Goal: Task Accomplishment & Management: Manage account settings

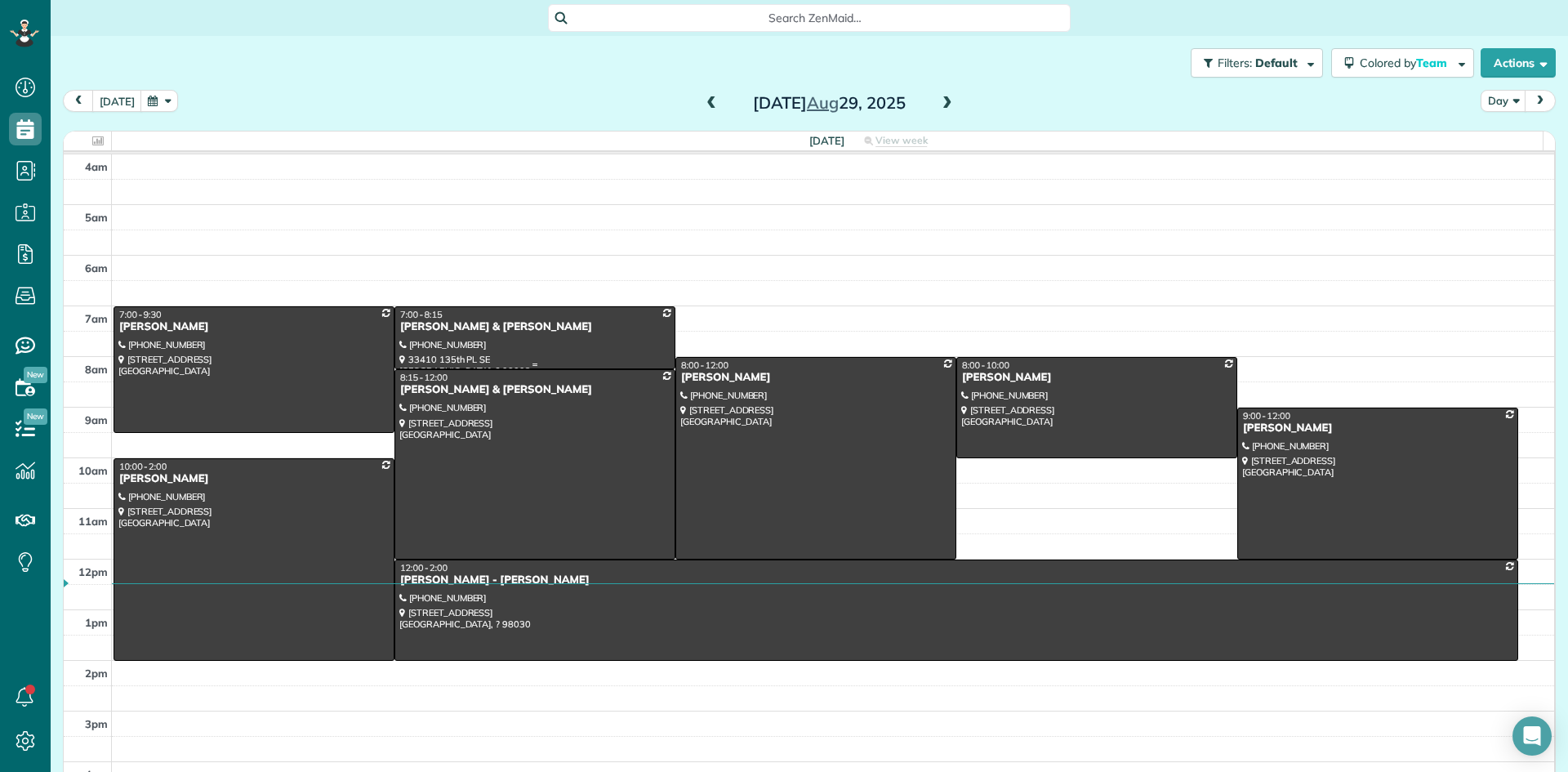
scroll to position [8, 8]
click at [444, 332] on div "[PERSON_NAME] & [PERSON_NAME]" at bounding box center [534, 327] width 271 height 14
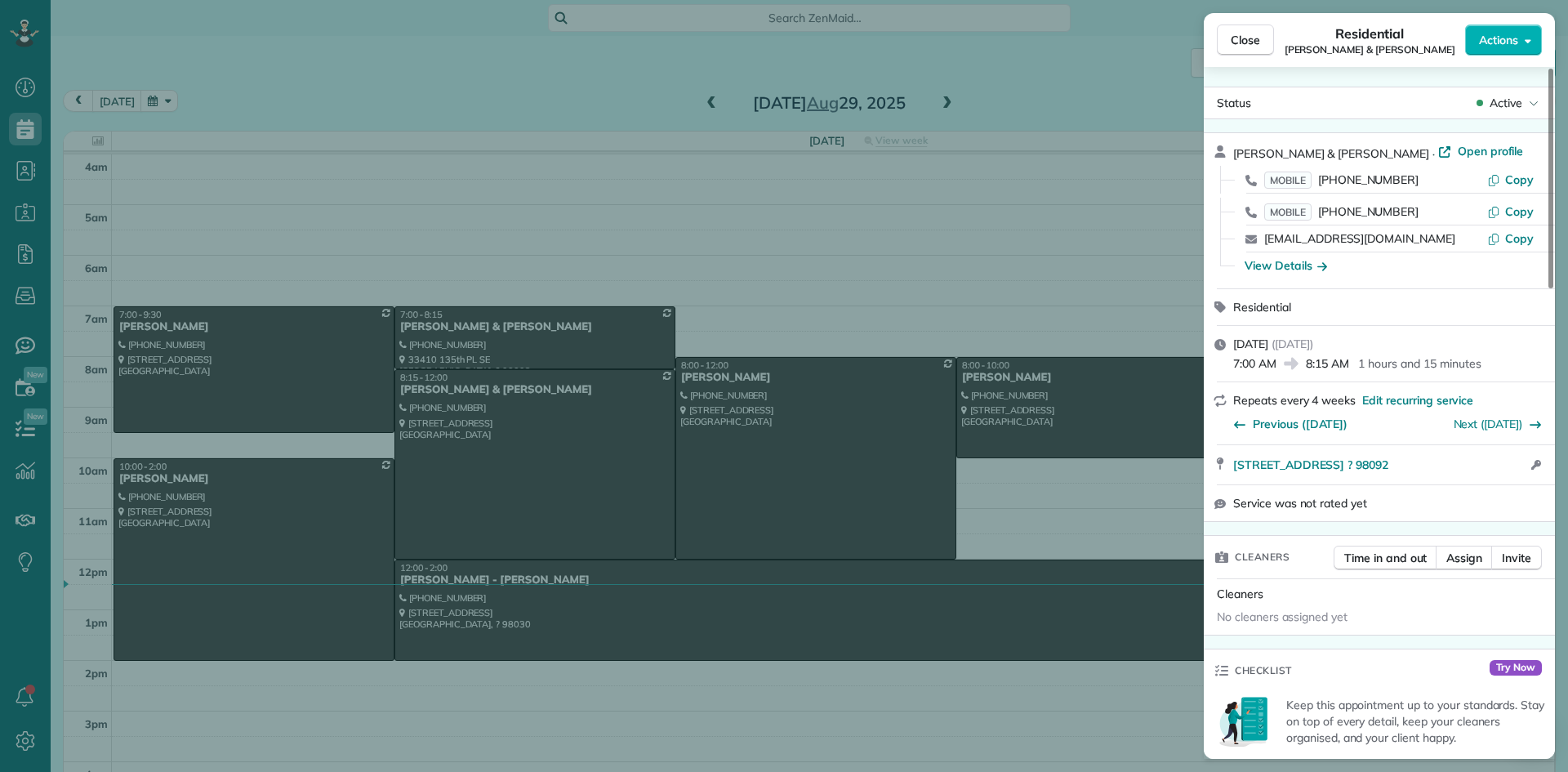
drag, startPoint x: 1351, startPoint y: 149, endPoint x: 1233, endPoint y: 157, distance: 118.3
click at [1233, 157] on div "[PERSON_NAME] & [PERSON_NAME] · Open profile" at bounding box center [1389, 152] width 312 height 19
click at [1278, 267] on div "View Details" at bounding box center [1286, 265] width 82 height 16
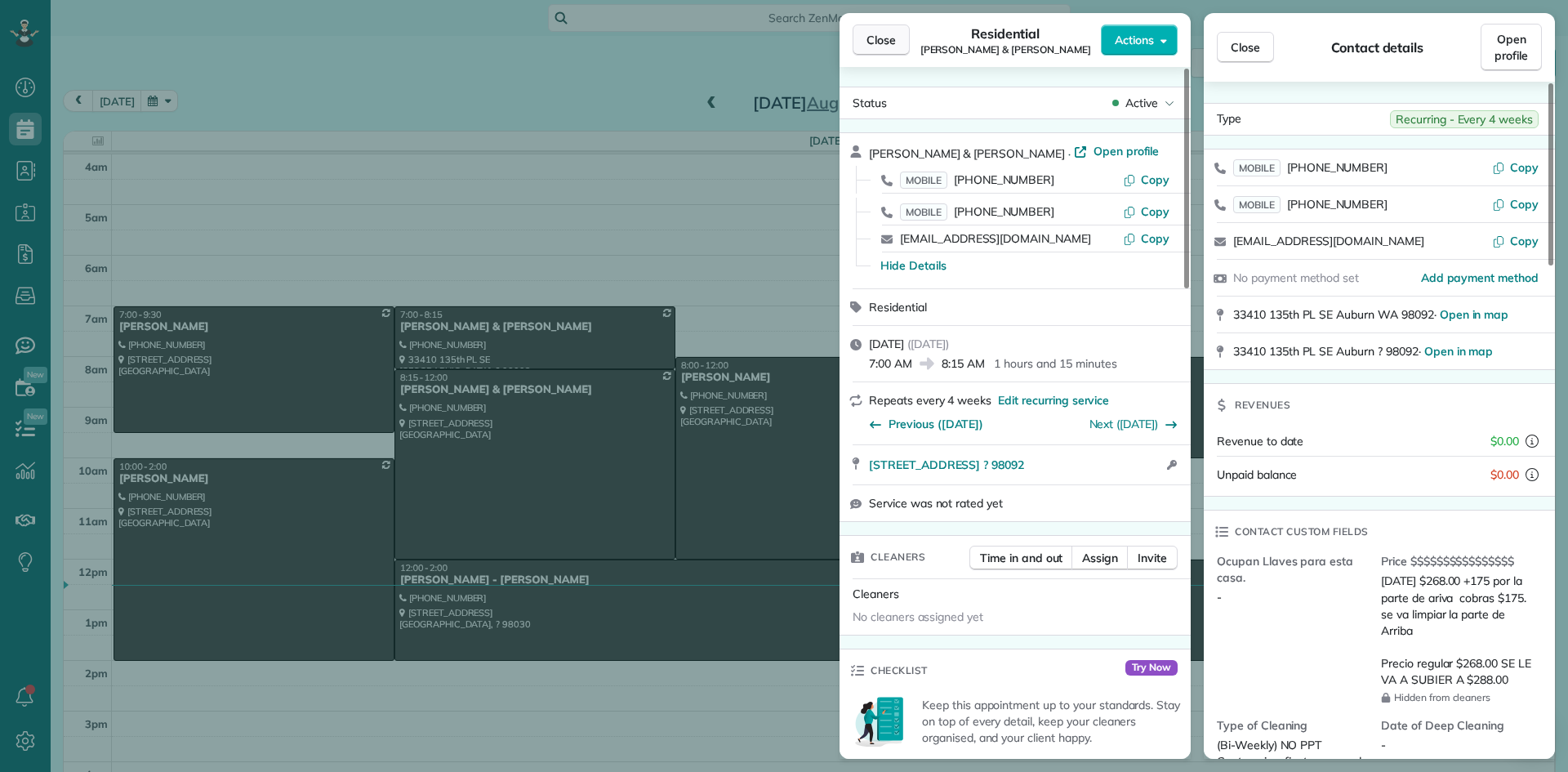
click at [876, 44] on span "Close" at bounding box center [881, 40] width 30 height 16
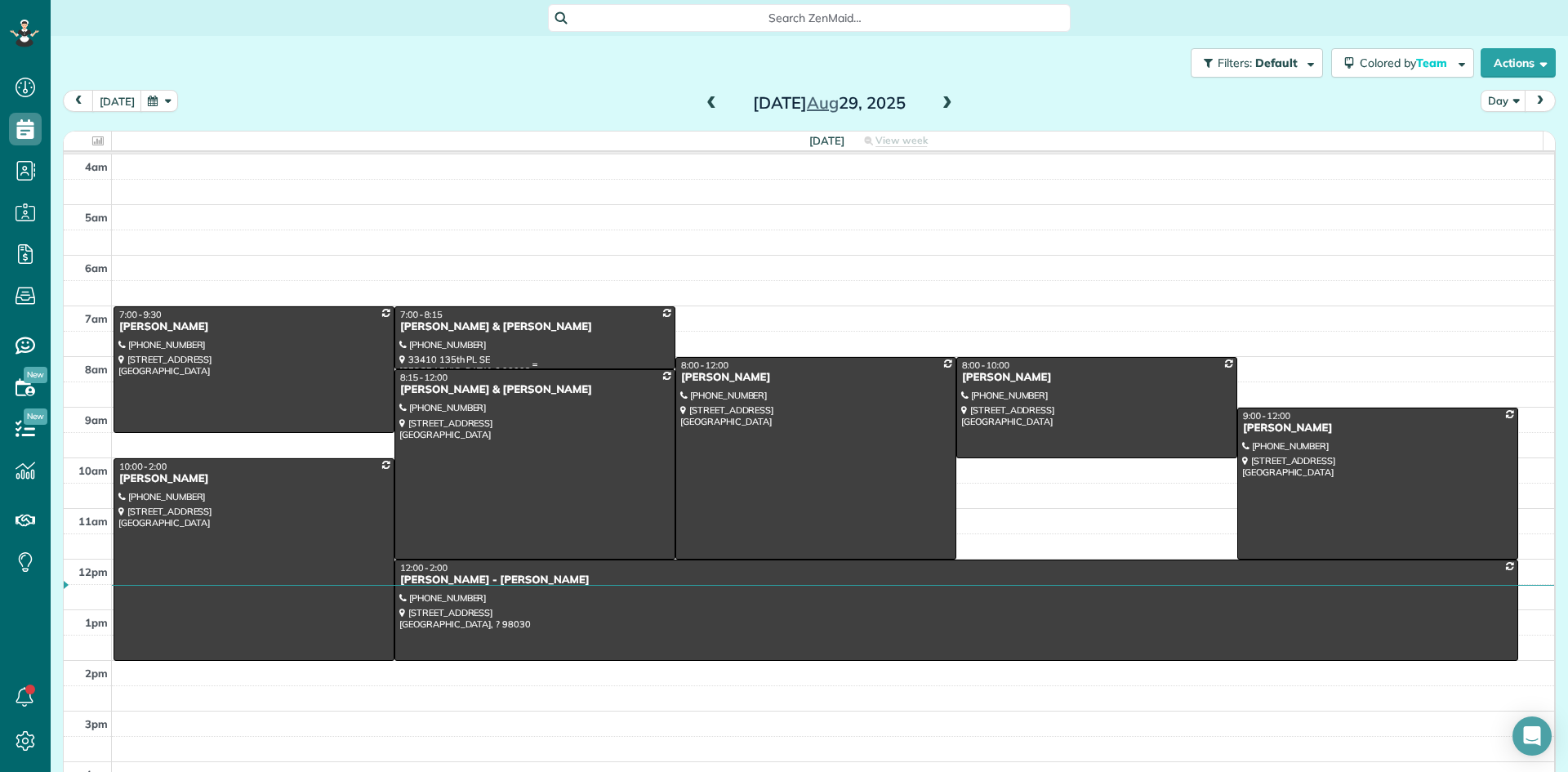
click at [464, 335] on div at bounding box center [534, 338] width 279 height 62
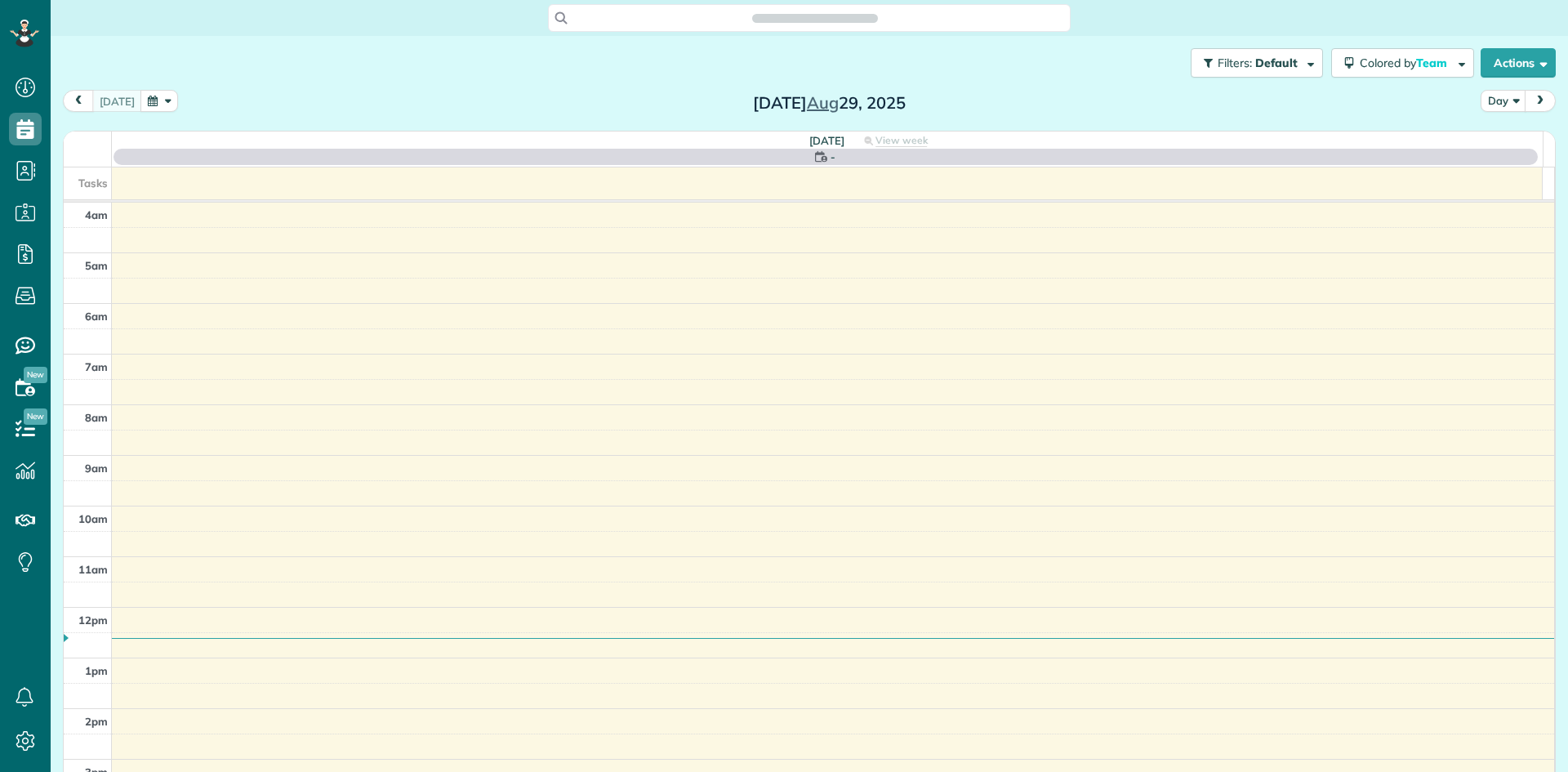
scroll to position [153, 0]
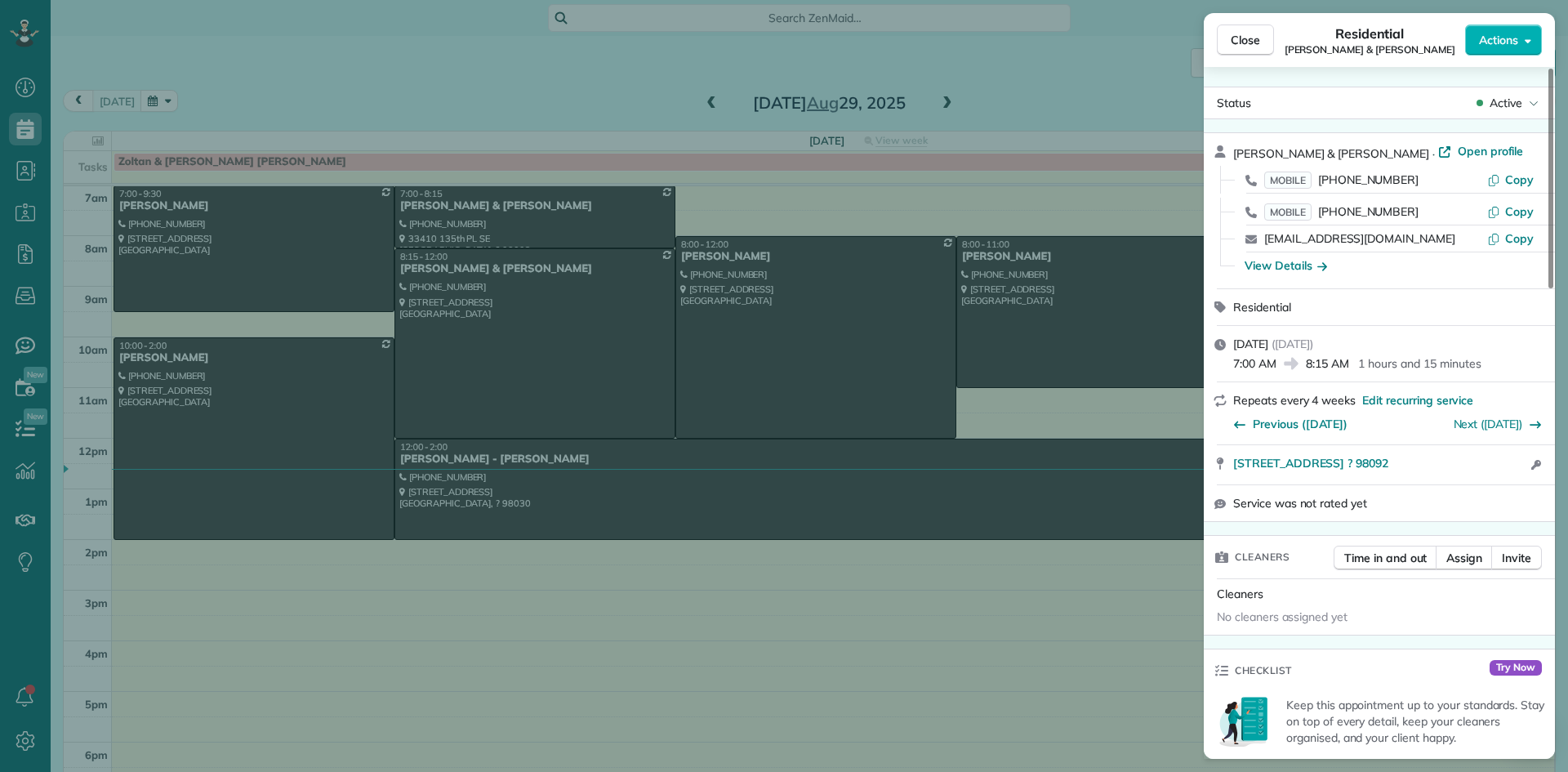
click at [1288, 267] on div "View Details" at bounding box center [1286, 265] width 82 height 16
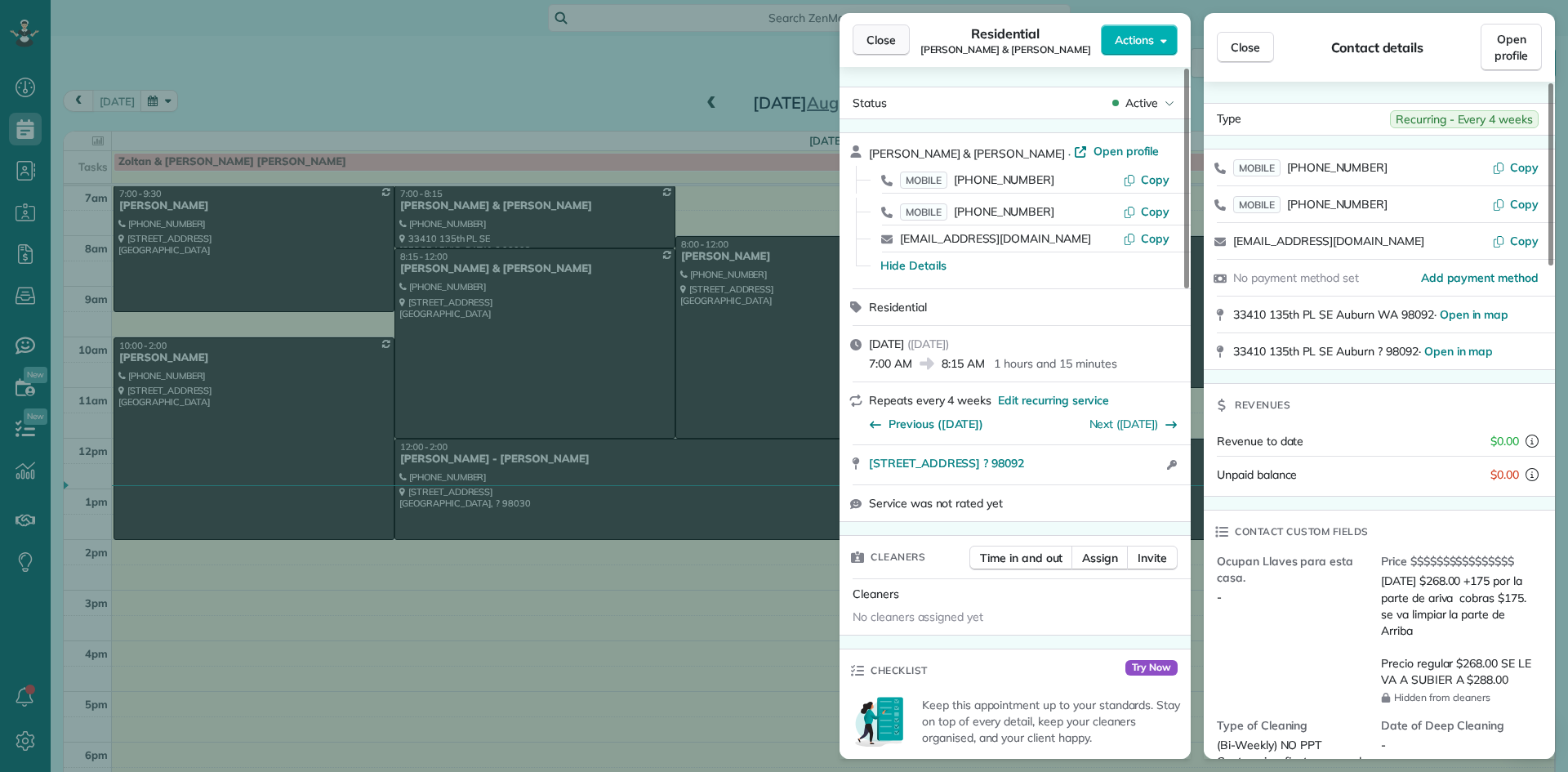
drag, startPoint x: 1464, startPoint y: 671, endPoint x: 880, endPoint y: 47, distance: 854.7
click at [880, 47] on span "Close" at bounding box center [881, 40] width 30 height 16
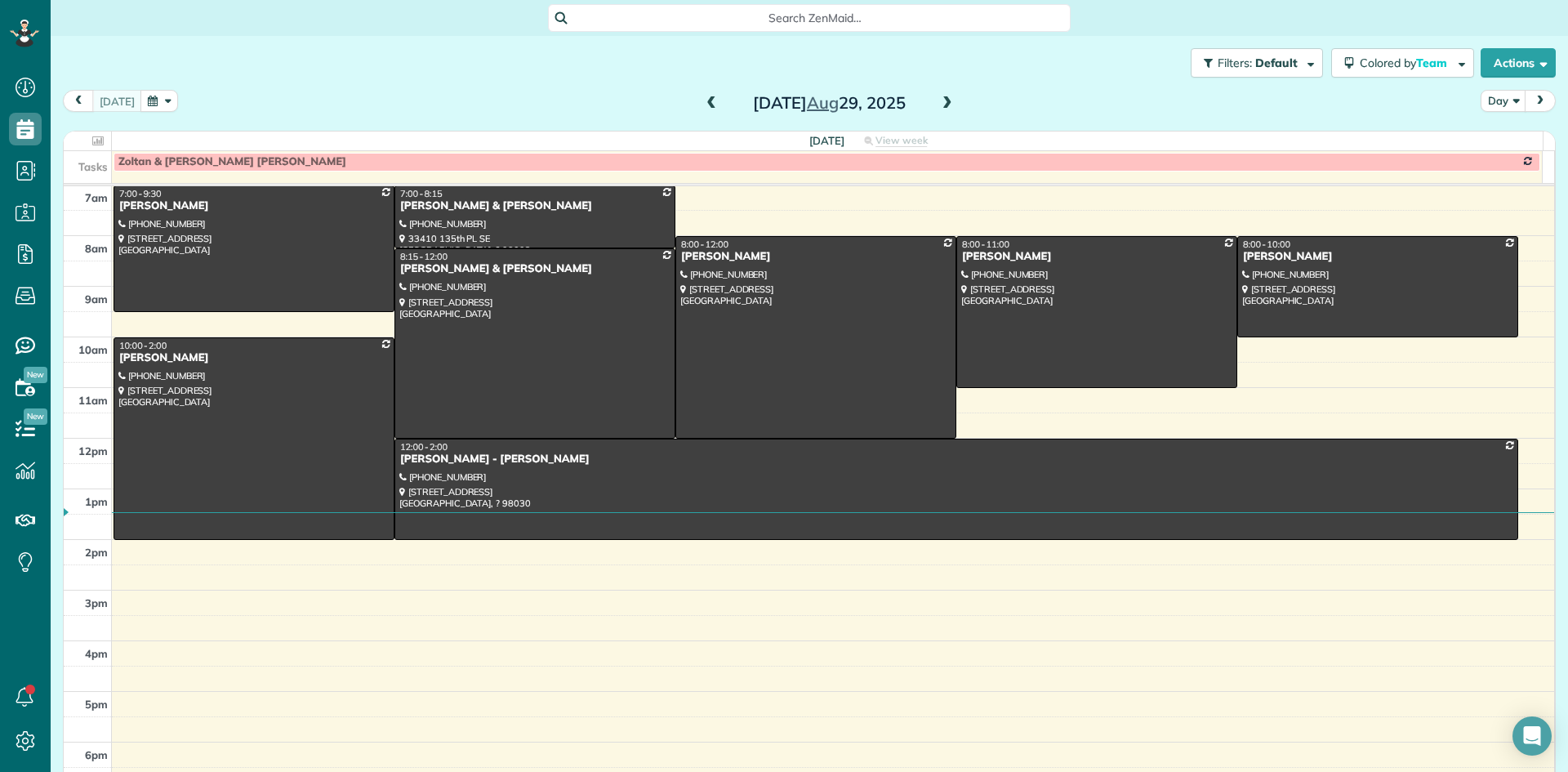
click at [939, 107] on span at bounding box center [947, 103] width 18 height 14
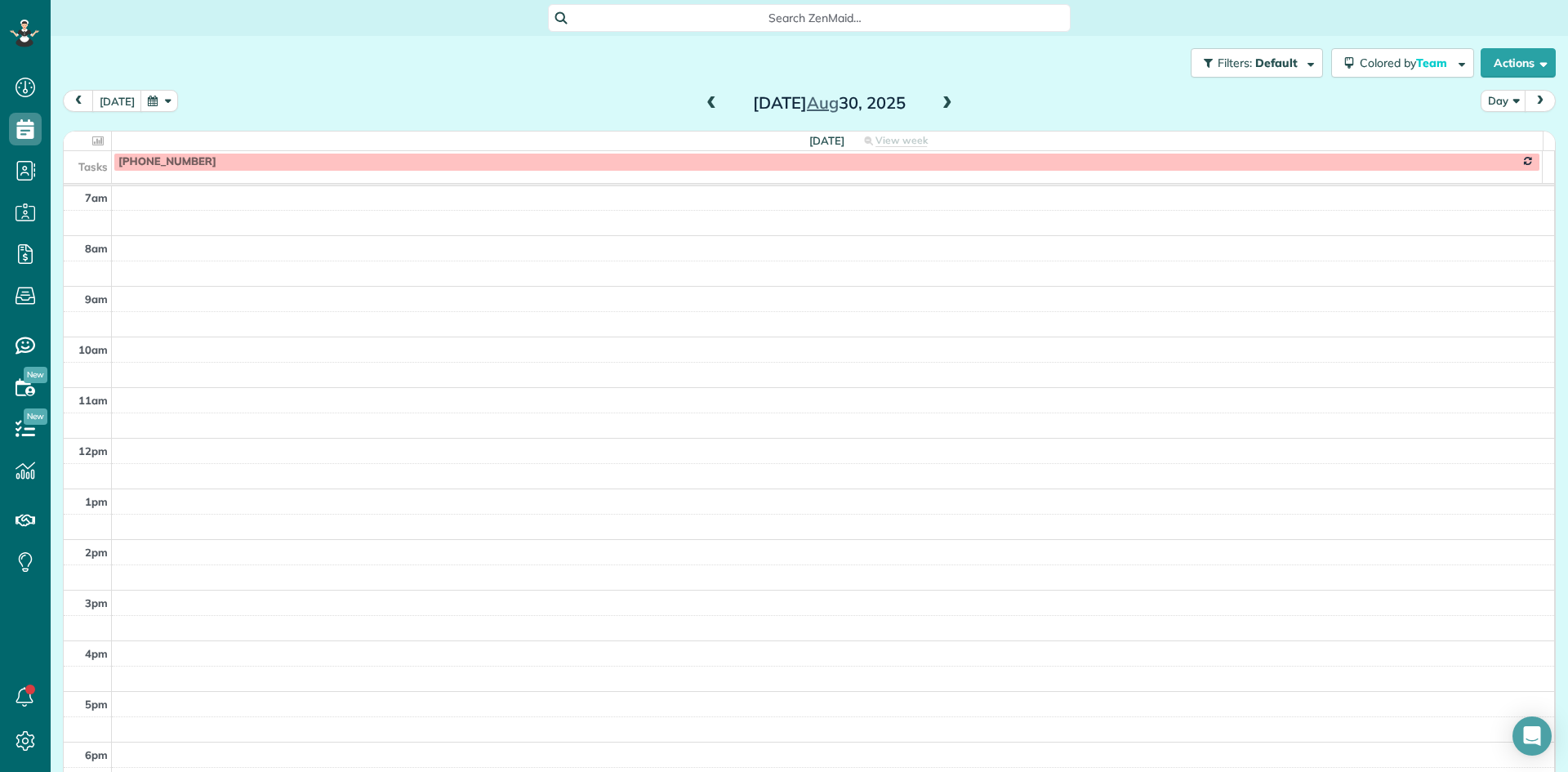
click at [939, 105] on span at bounding box center [947, 103] width 18 height 14
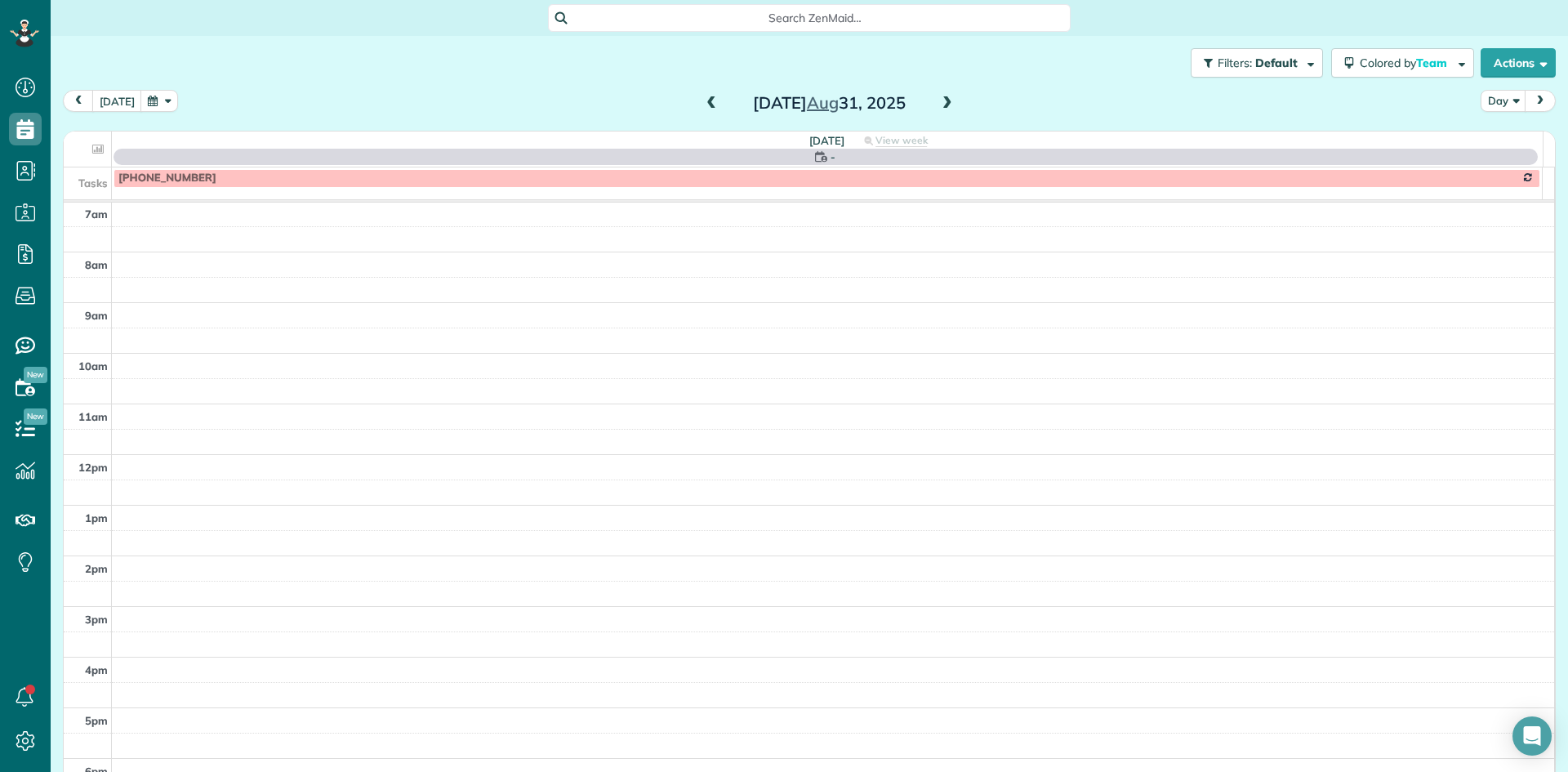
click at [939, 105] on span at bounding box center [947, 103] width 18 height 14
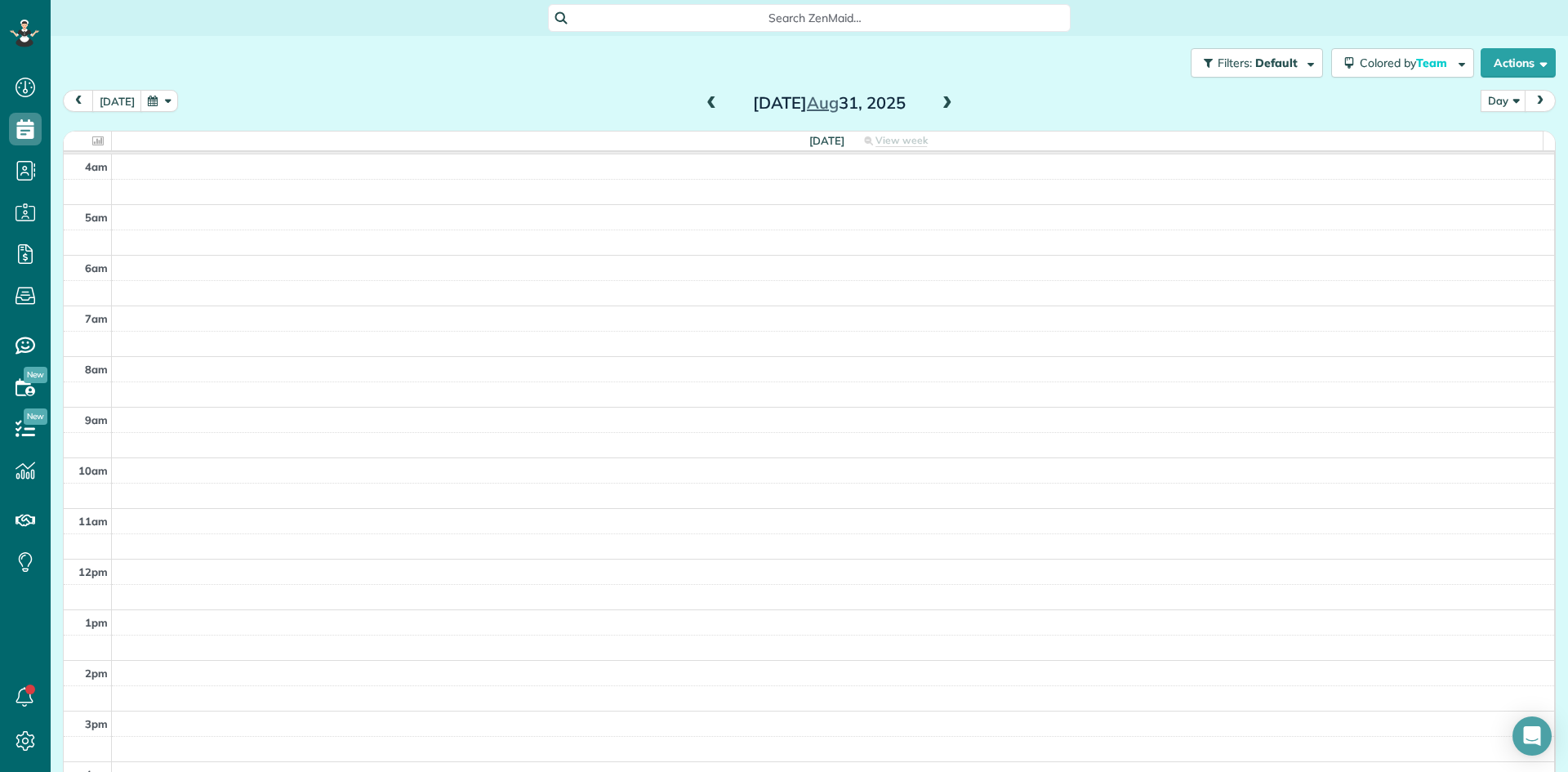
scroll to position [153, 0]
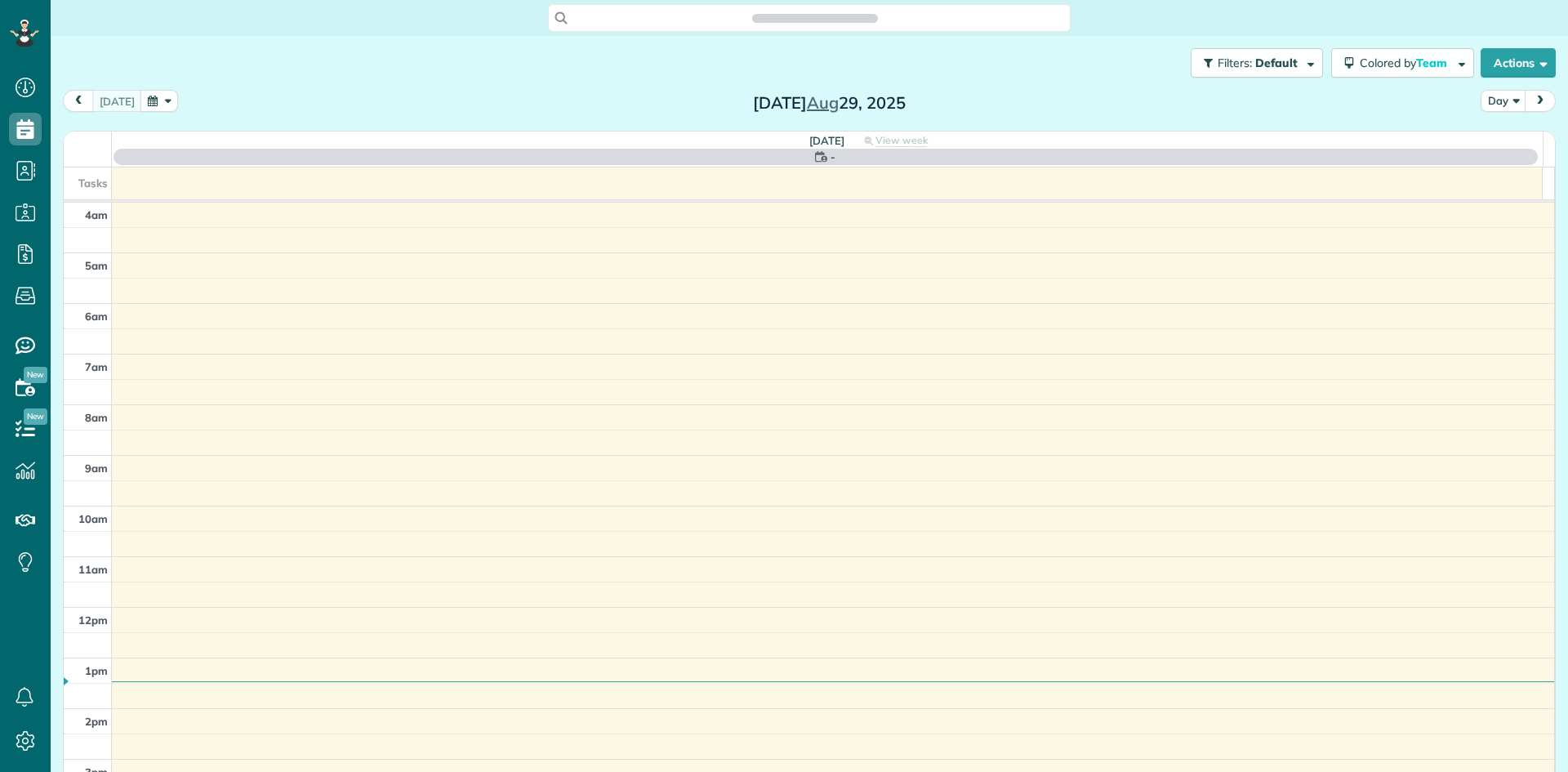
scroll to position [153, 0]
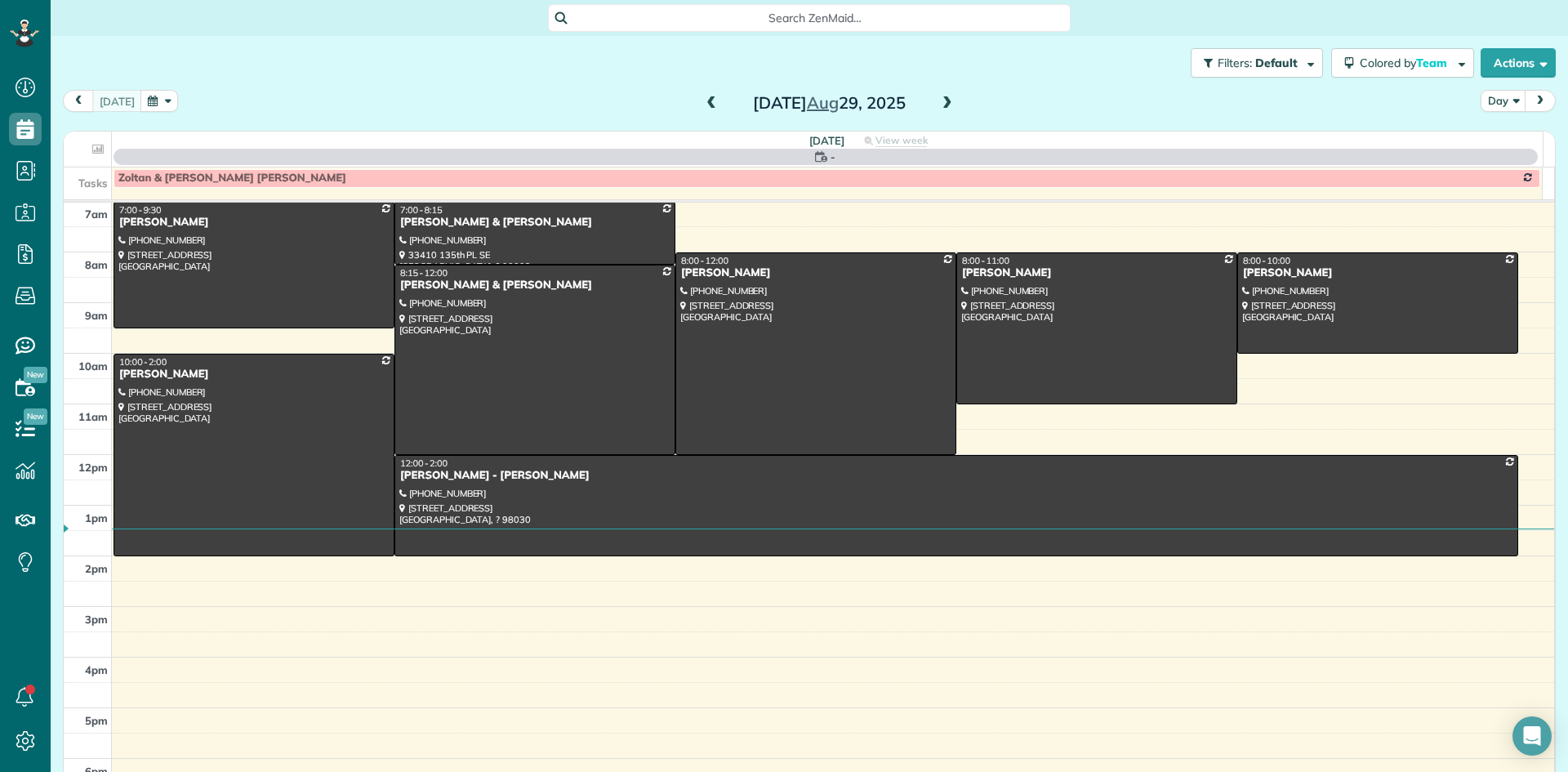
click at [939, 105] on span at bounding box center [947, 103] width 18 height 14
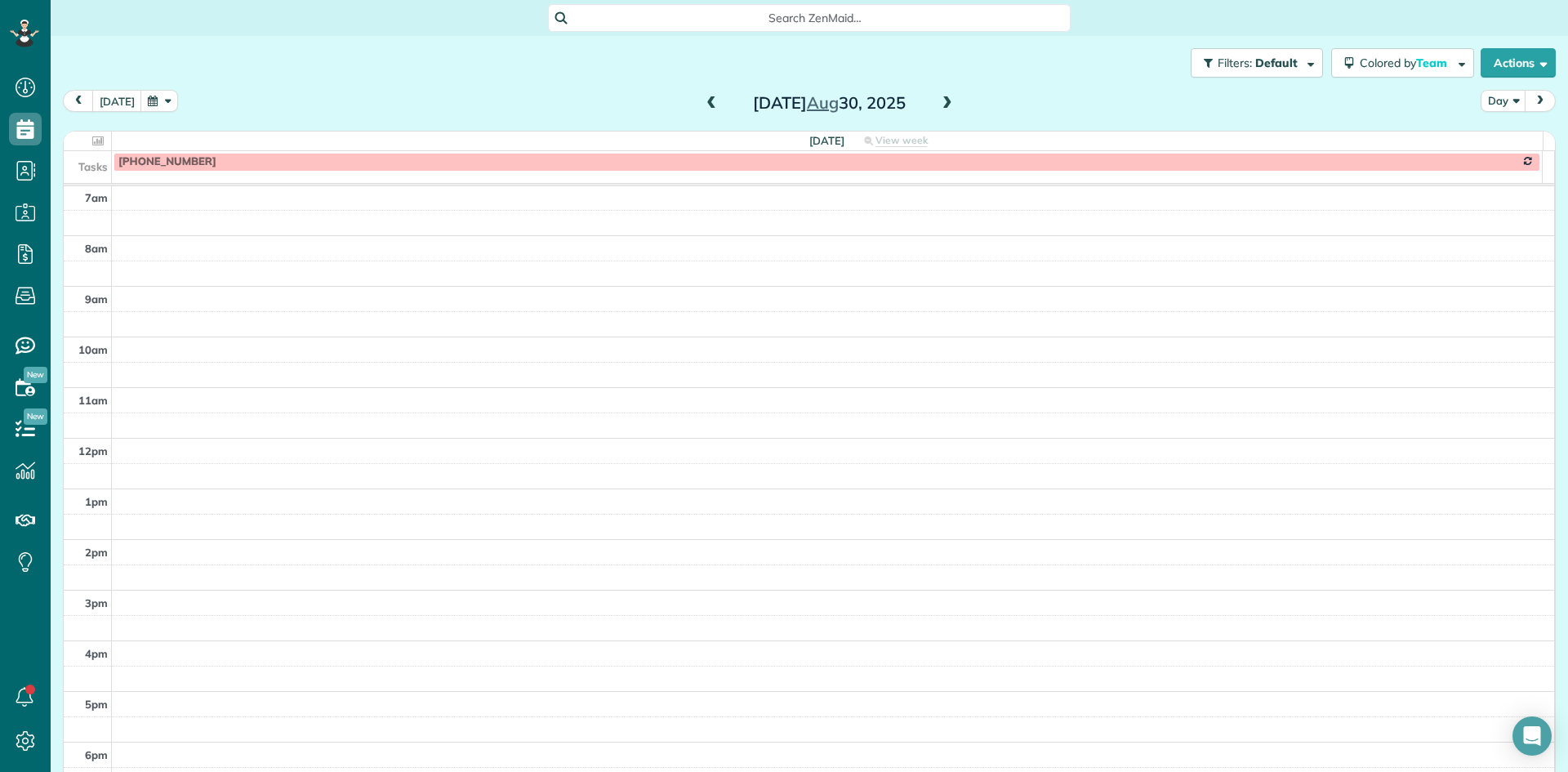
click at [939, 105] on span at bounding box center [947, 103] width 18 height 14
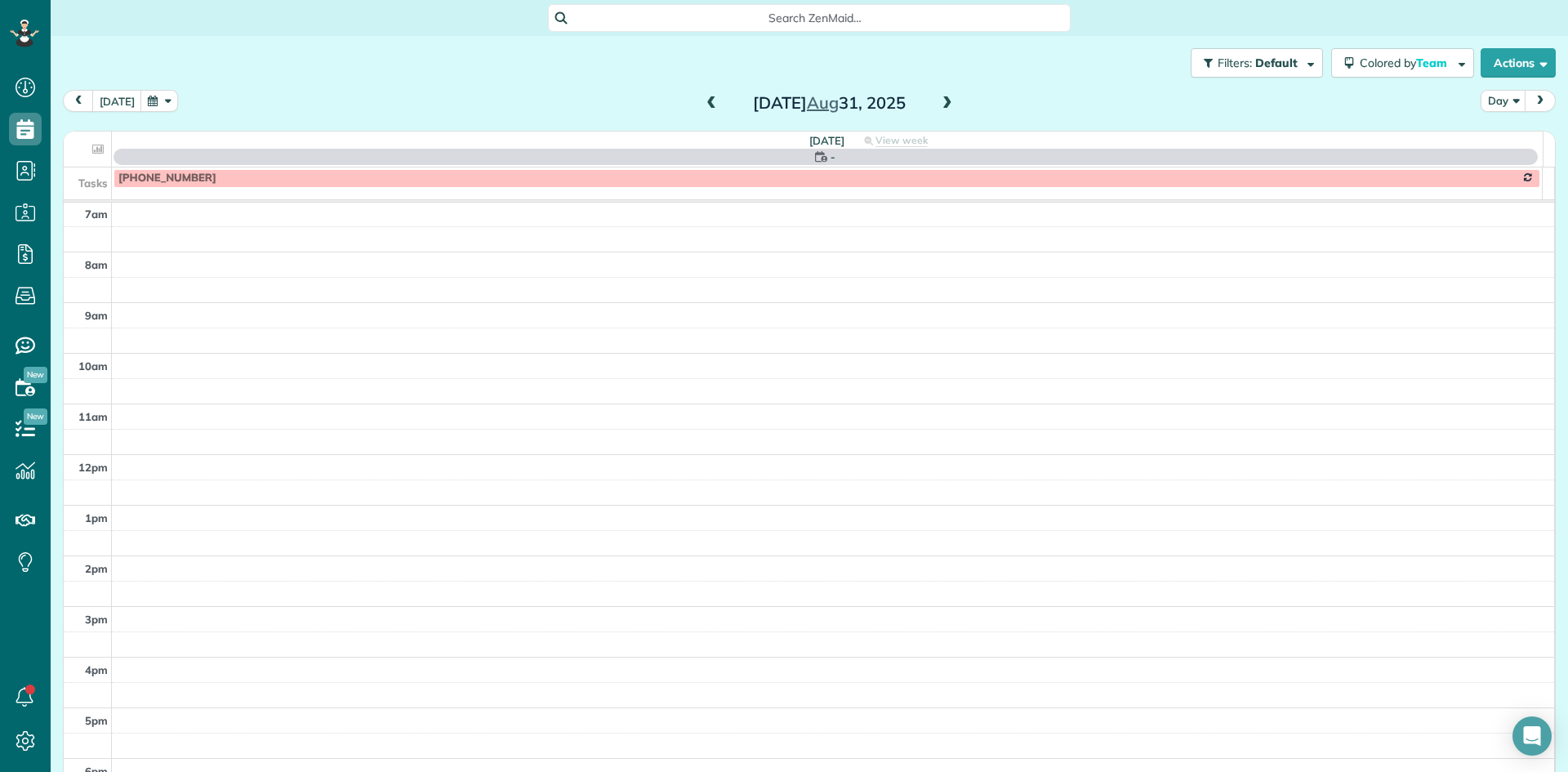
click at [939, 105] on span at bounding box center [947, 103] width 18 height 14
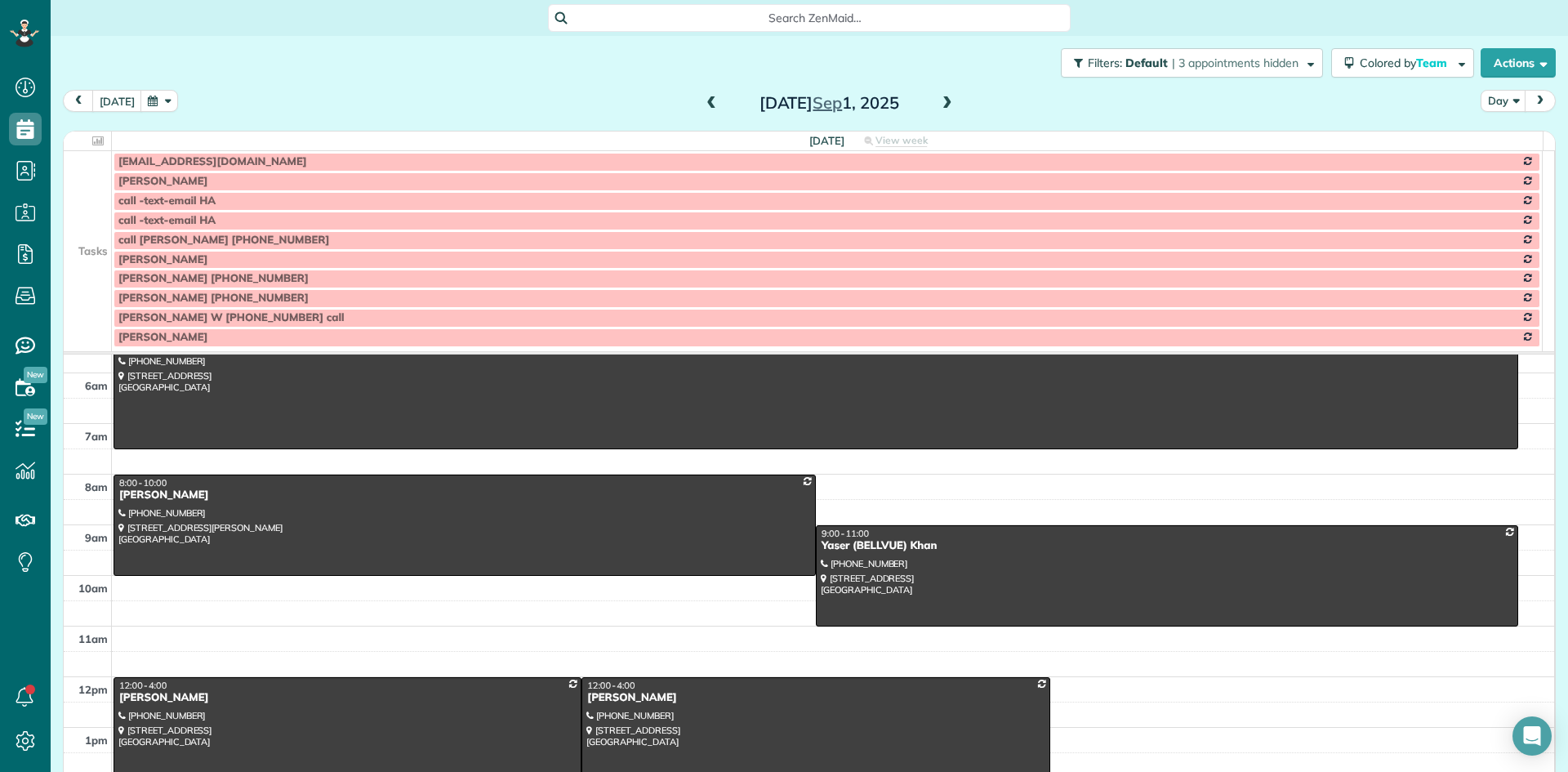
scroll to position [0, 0]
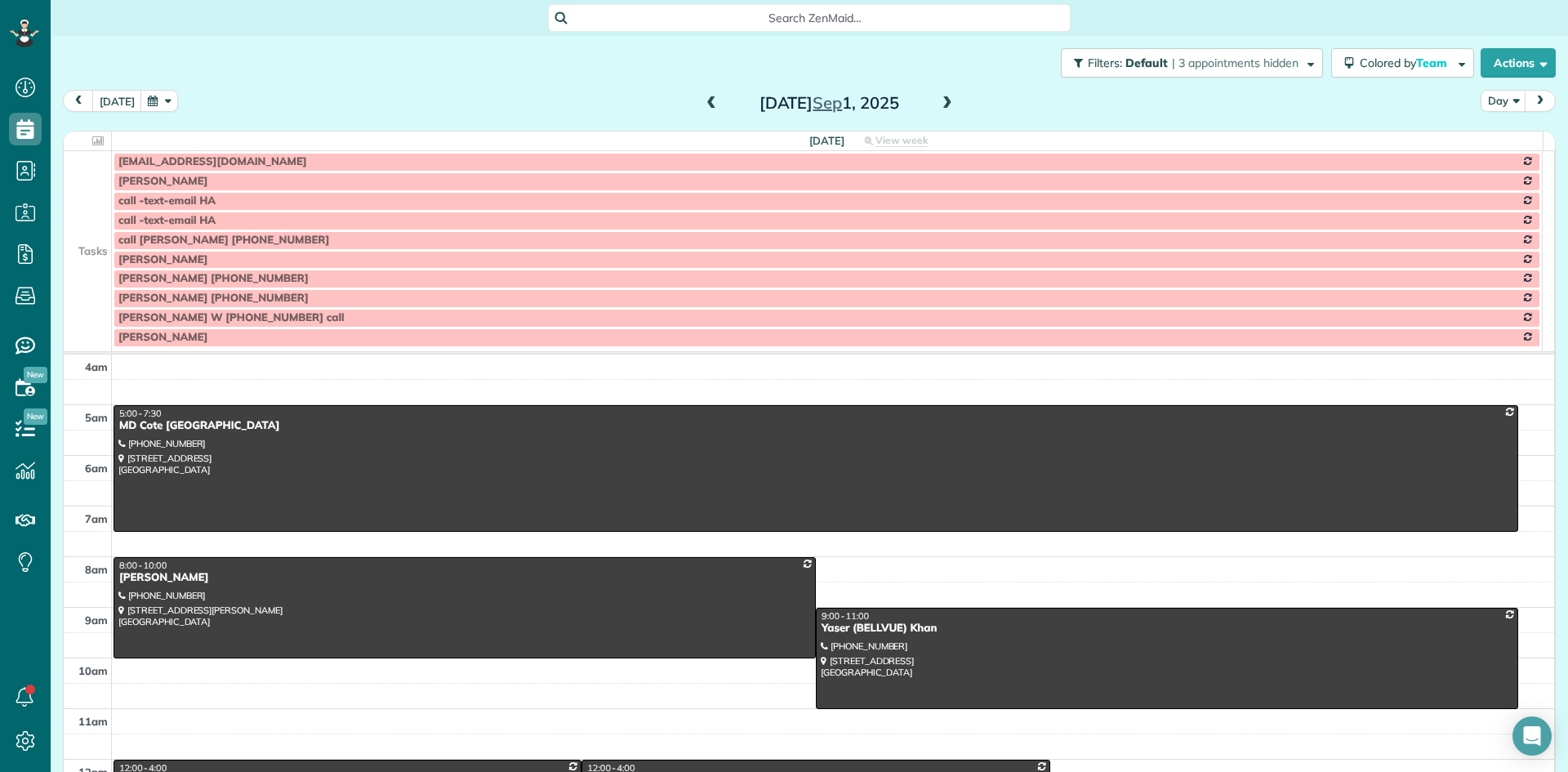
click at [939, 103] on span at bounding box center [947, 103] width 18 height 14
